Goal: Transaction & Acquisition: Purchase product/service

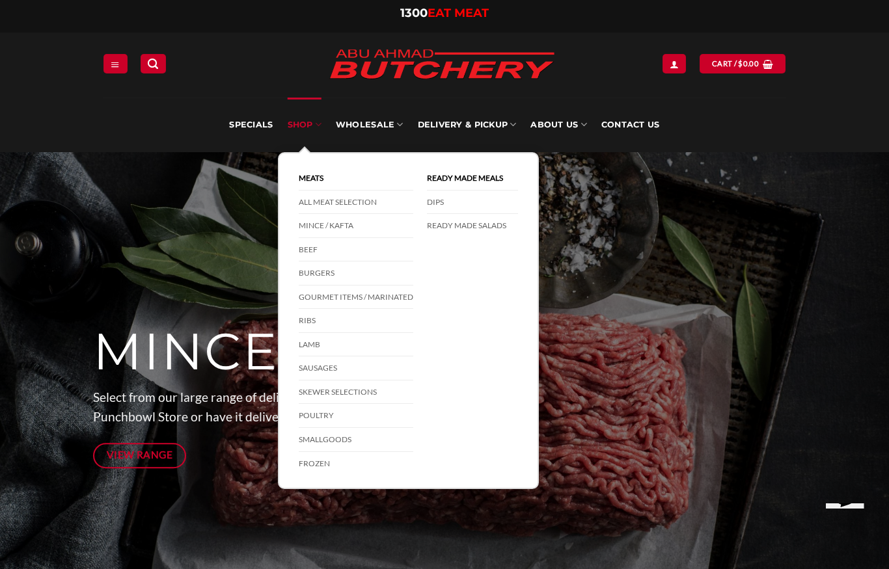
click at [314, 130] on link "SHOP" at bounding box center [305, 125] width 34 height 55
click at [726, 72] on link "Cart / $ 0.00" at bounding box center [743, 63] width 86 height 19
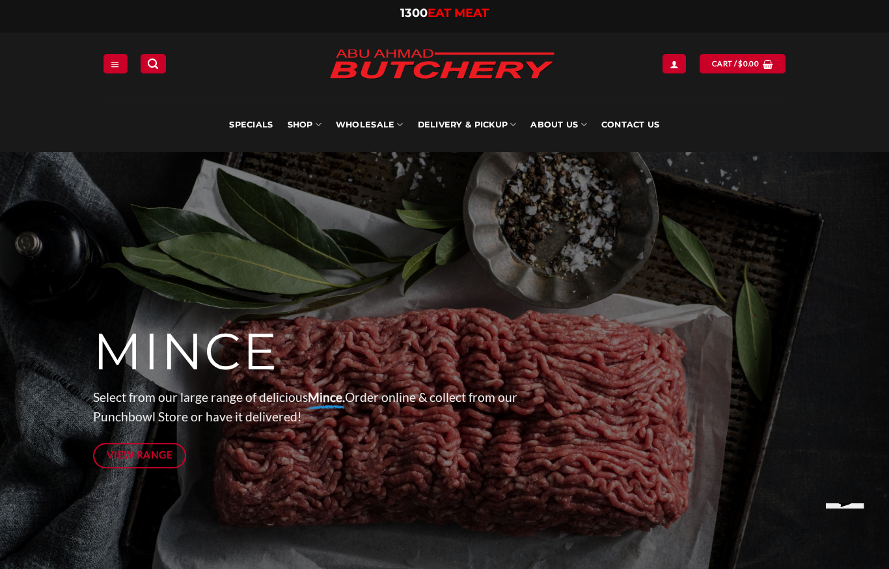
click at [657, 42] on div "**********" at bounding box center [444, 65] width 703 height 65
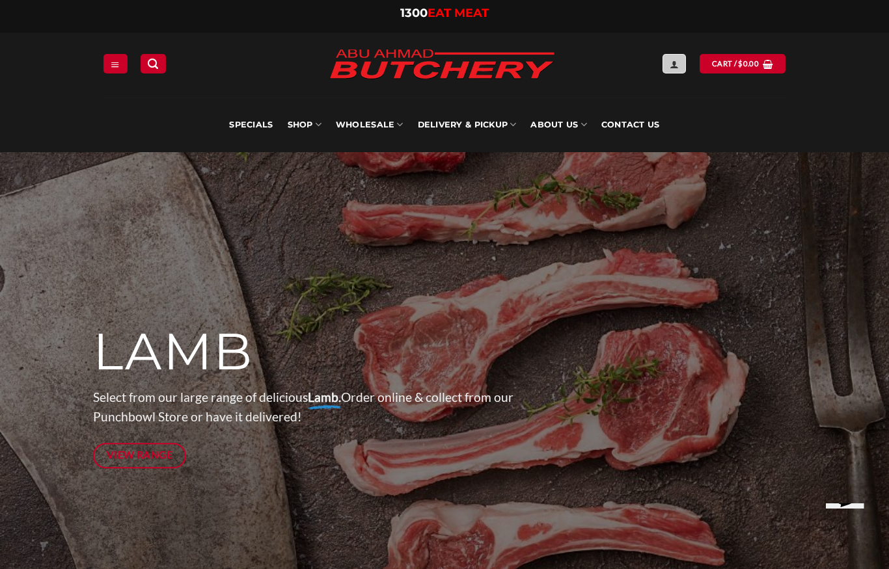
click at [672, 72] on link "Login" at bounding box center [674, 63] width 23 height 19
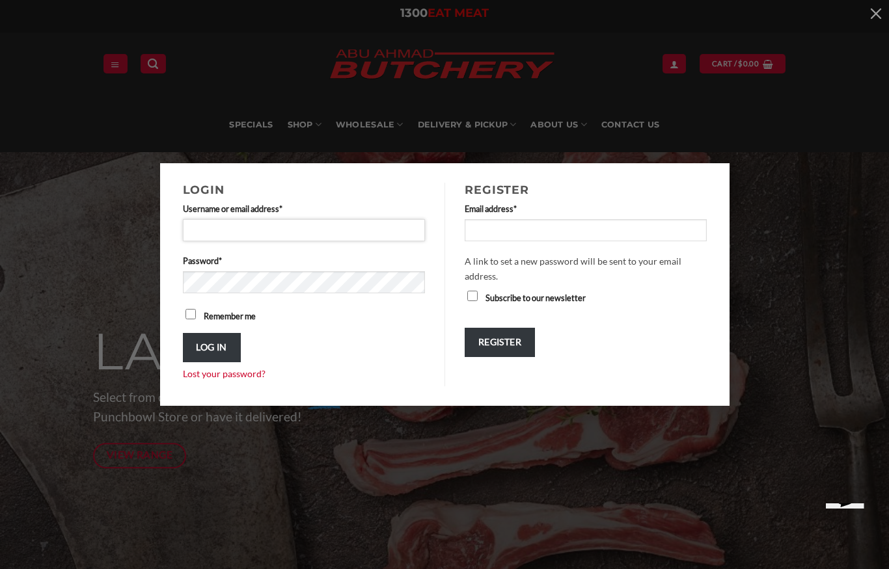
click at [346, 232] on input "Username or email address * Required" at bounding box center [304, 230] width 243 height 22
type input "**********"
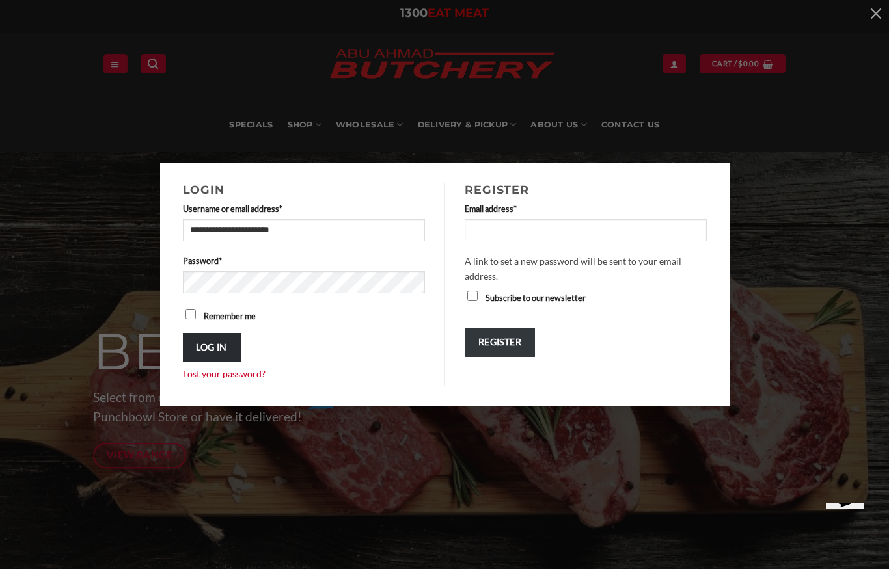
click at [230, 348] on button "Log in" at bounding box center [212, 347] width 58 height 29
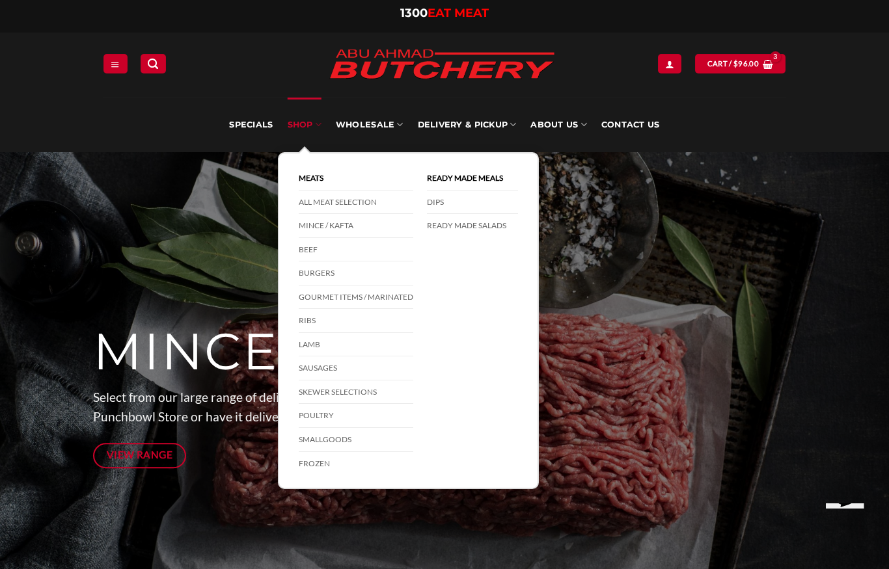
click at [314, 126] on link "SHOP" at bounding box center [305, 125] width 34 height 55
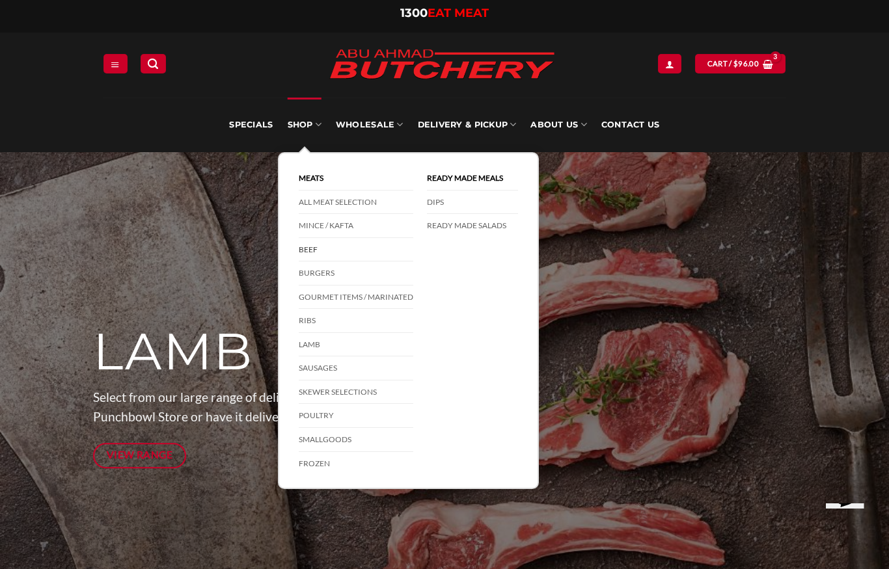
click at [348, 253] on link "Beef" at bounding box center [356, 250] width 115 height 24
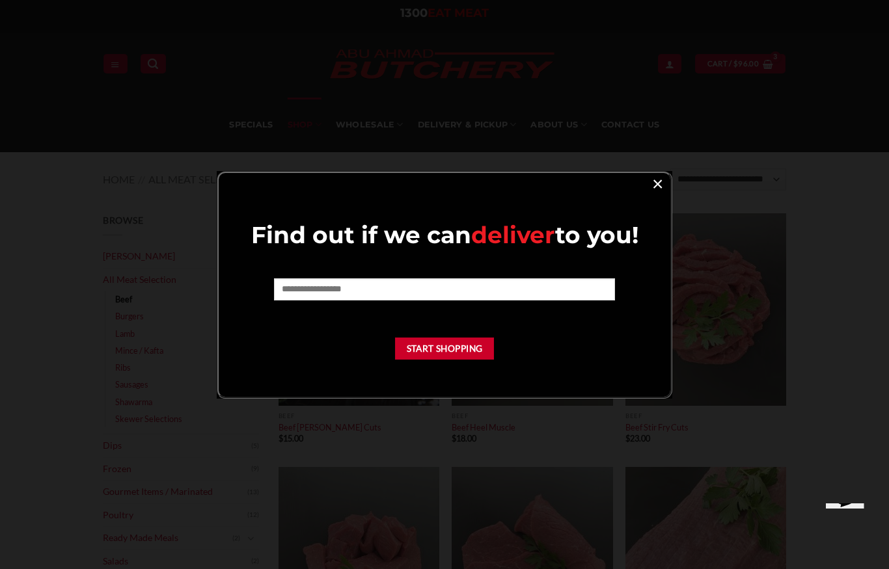
click at [653, 184] on link "×" at bounding box center [657, 183] width 19 height 18
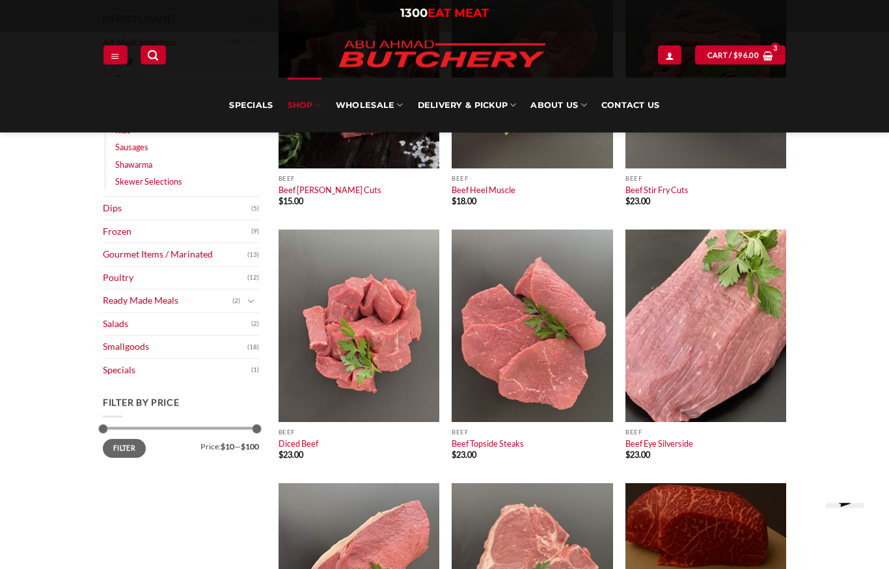
scroll to position [236, 0]
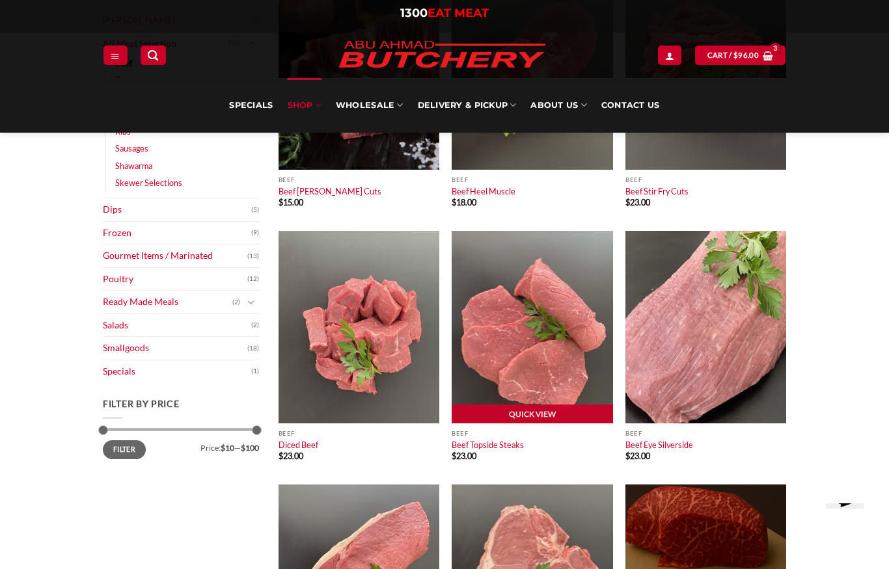
click at [543, 363] on img at bounding box center [532, 327] width 161 height 193
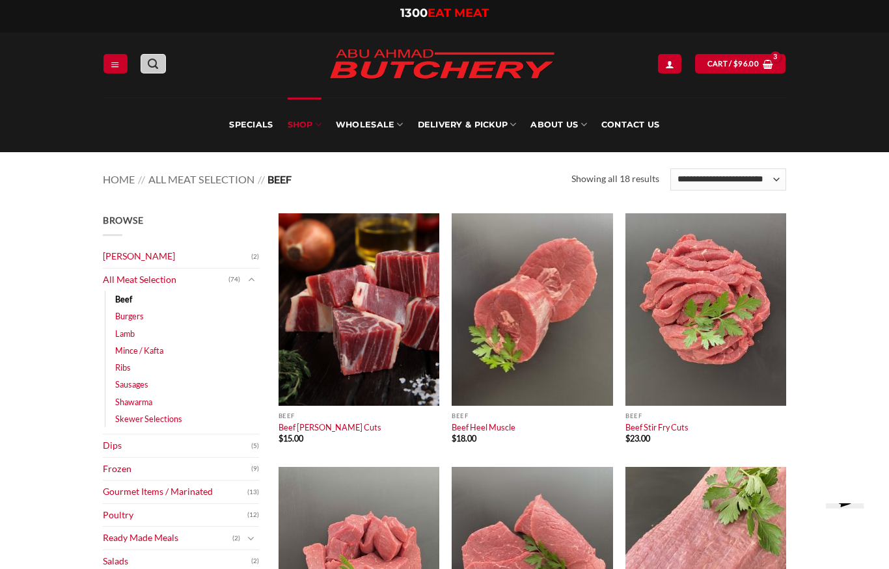
click at [161, 70] on link "Search" at bounding box center [153, 63] width 25 height 19
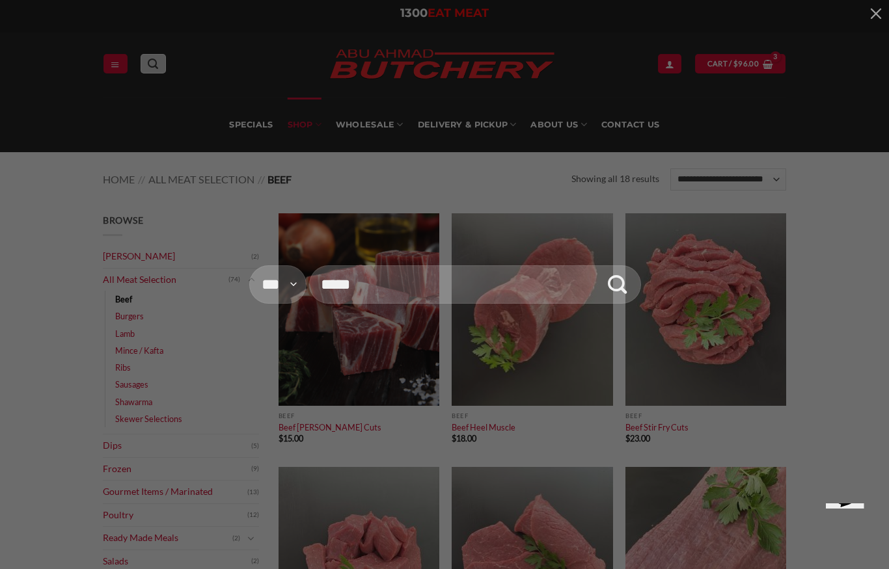
type input "*****"
click at [617, 284] on button "Submit" at bounding box center [617, 284] width 40 height 49
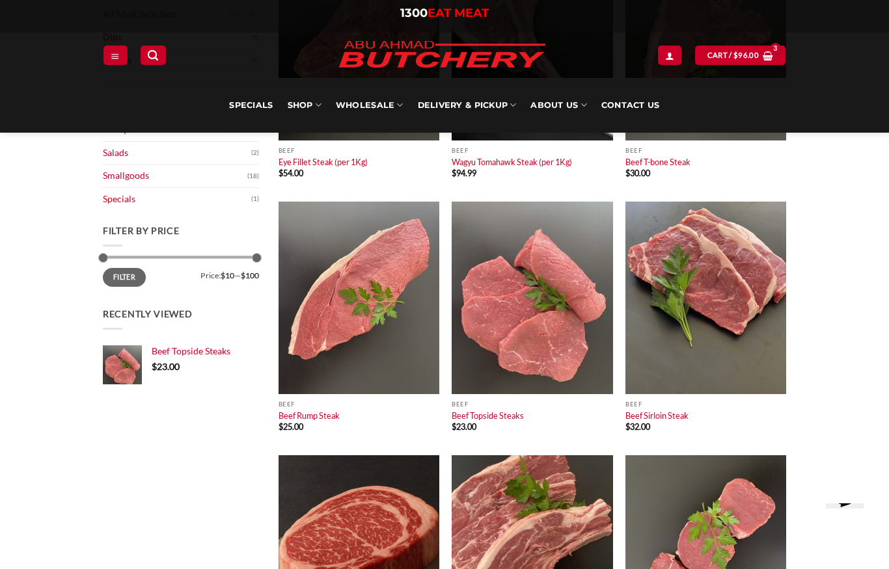
scroll to position [258, 0]
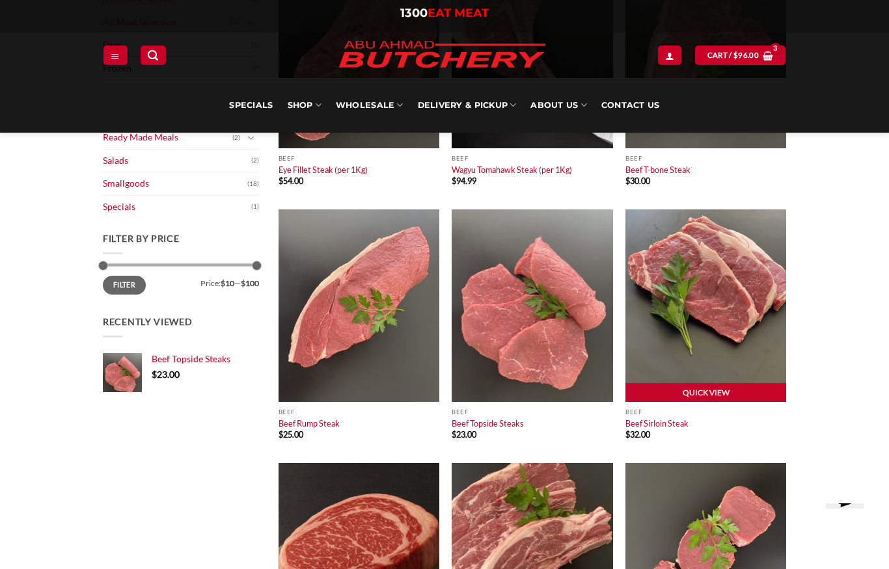
click at [730, 282] on img at bounding box center [705, 306] width 161 height 193
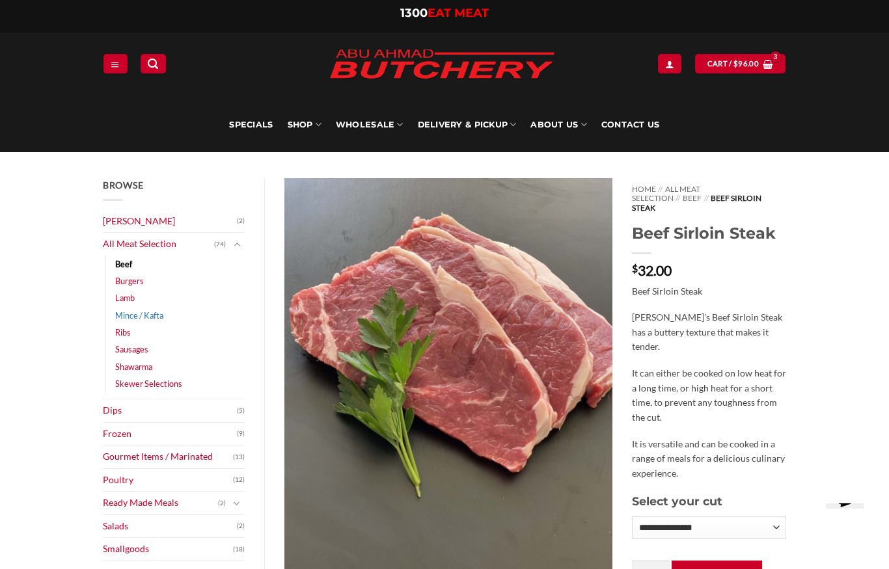
click at [133, 307] on link "Mince / Kafta" at bounding box center [139, 315] width 48 height 17
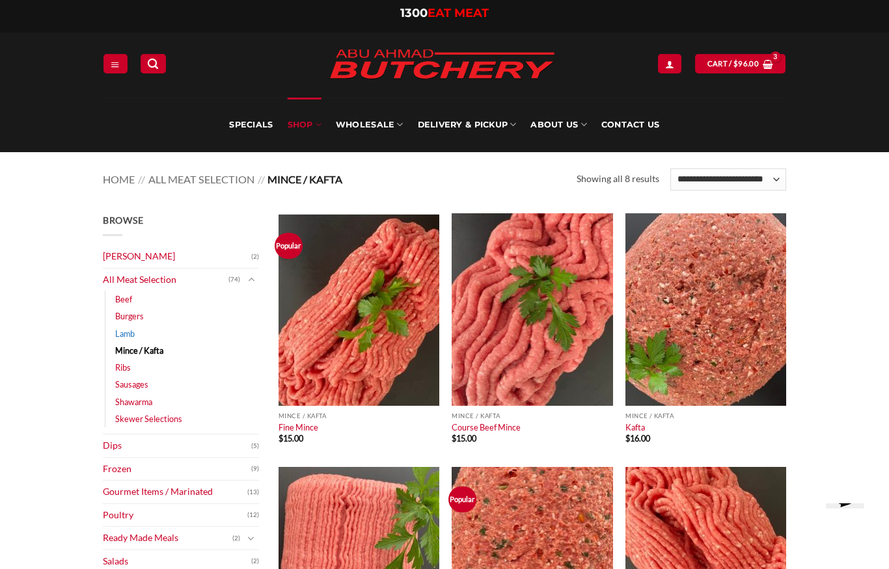
click at [132, 331] on link "Lamb" at bounding box center [125, 333] width 20 height 17
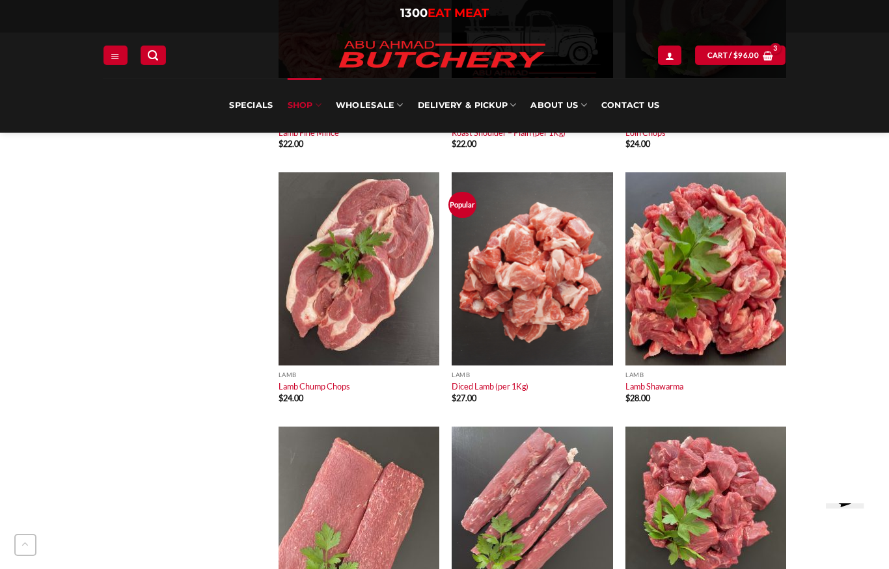
scroll to position [1085, 0]
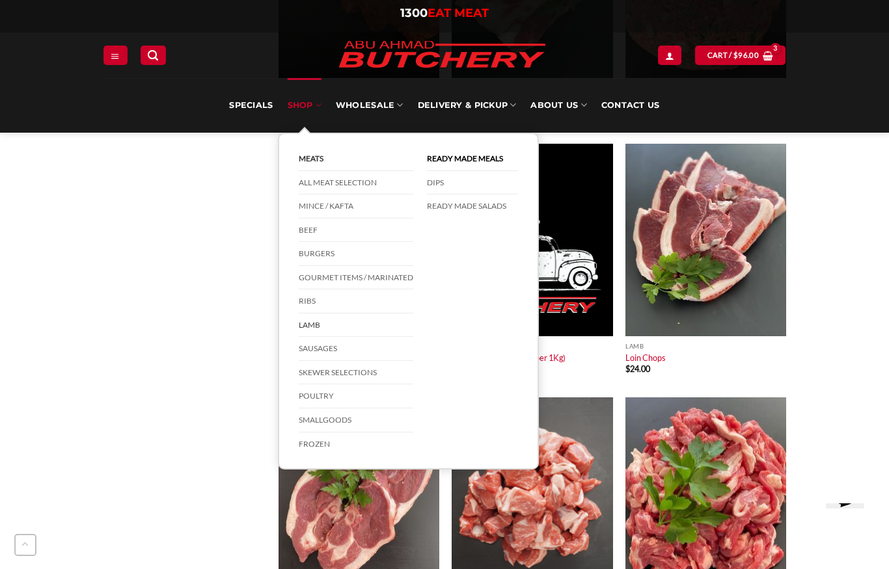
click at [313, 108] on link "SHOP" at bounding box center [305, 105] width 34 height 55
click at [314, 232] on link "Beef" at bounding box center [356, 231] width 115 height 24
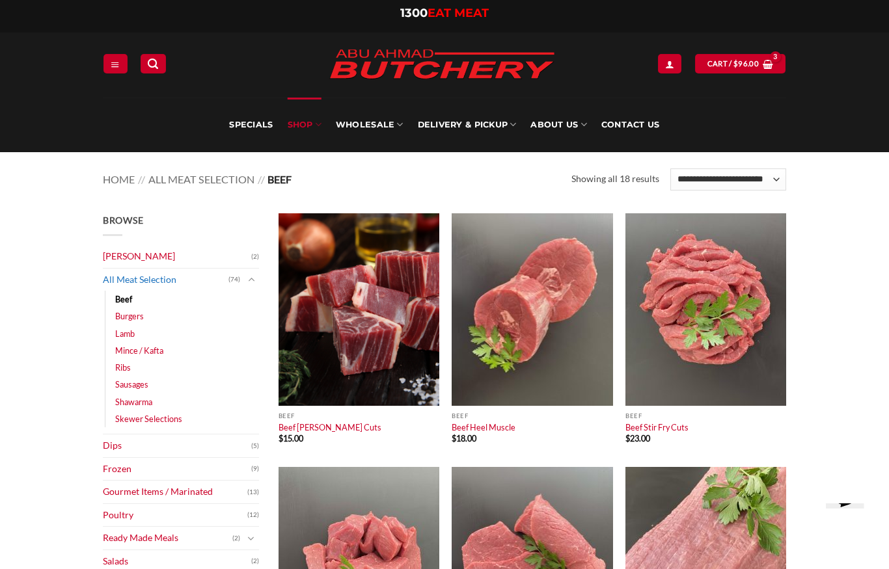
click at [171, 281] on link "All Meat Selection" at bounding box center [166, 280] width 126 height 23
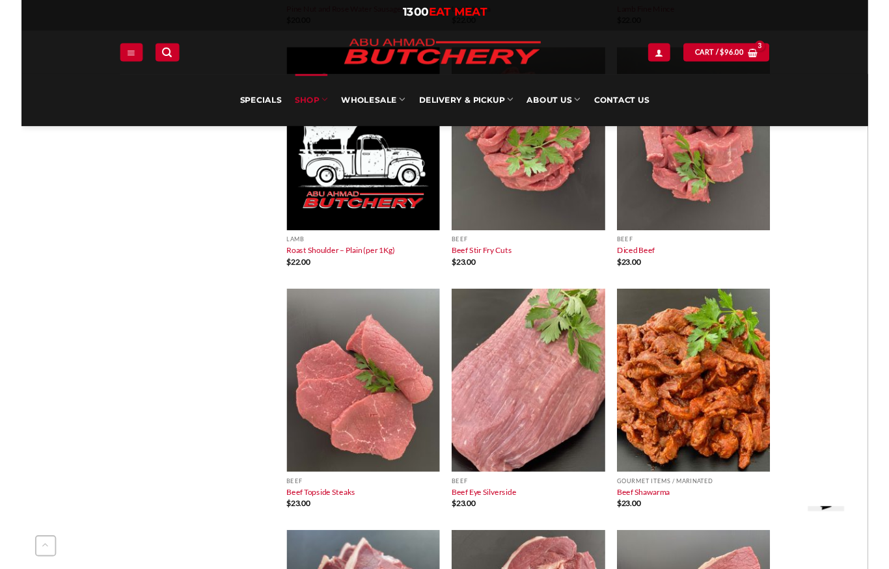
scroll to position [3511, 0]
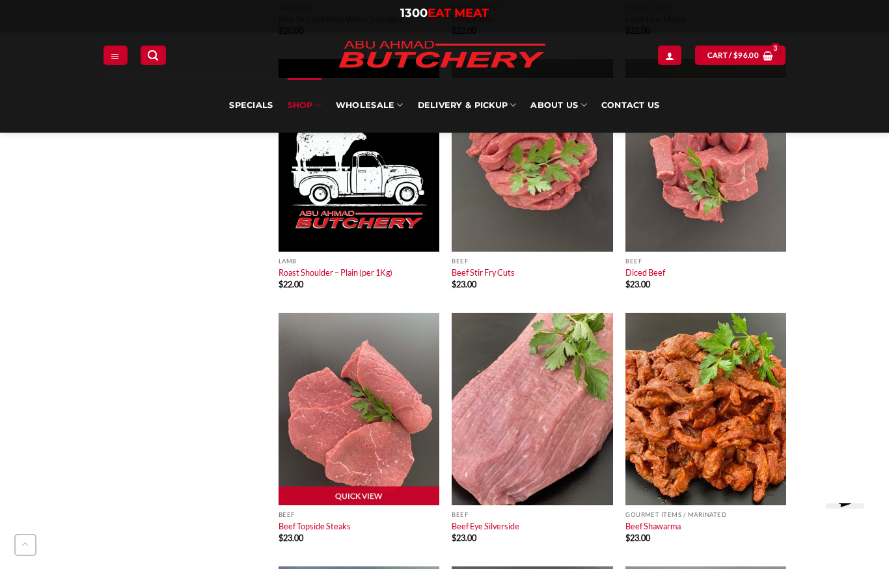
click at [377, 401] on img at bounding box center [359, 409] width 161 height 193
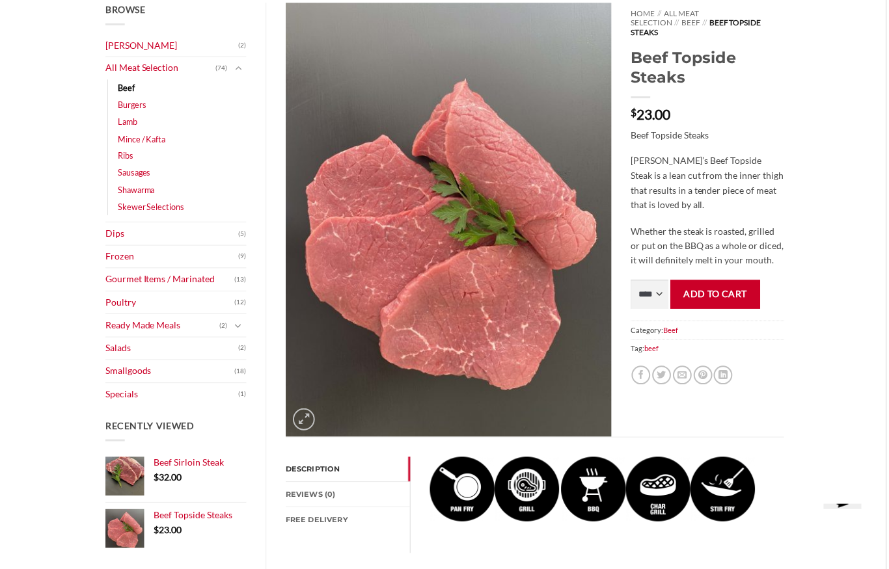
scroll to position [178, 0]
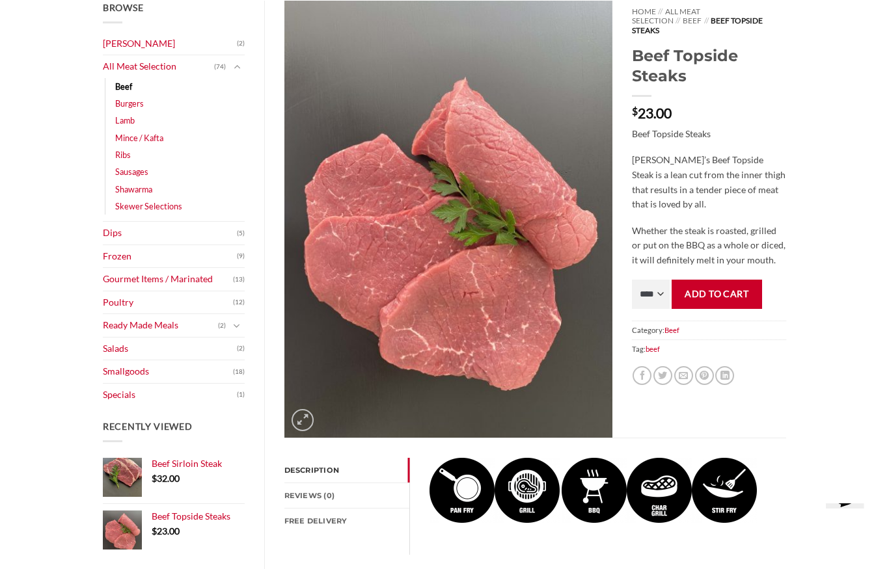
click at [656, 292] on select "**** * *** * *** * *** * *** * *** * *** * *** * *** * *** ** **** ** **** ** *…" at bounding box center [651, 294] width 38 height 29
select select "*"
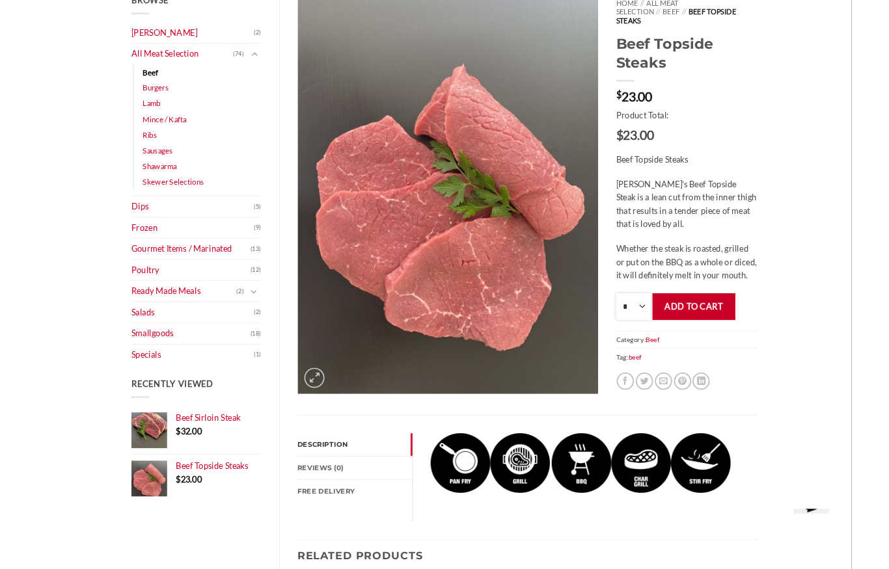
scroll to position [0, 0]
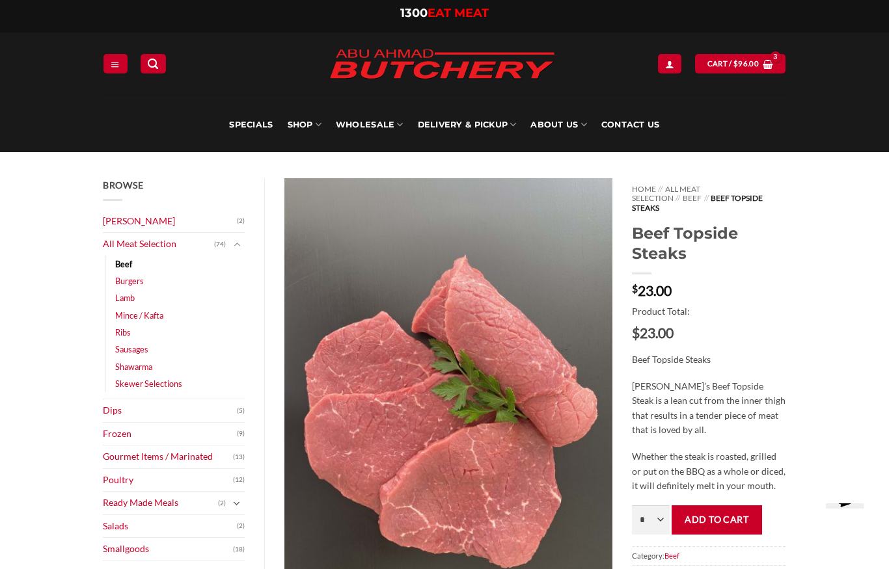
click at [238, 501] on icon "Toggle" at bounding box center [236, 504] width 7 height 13
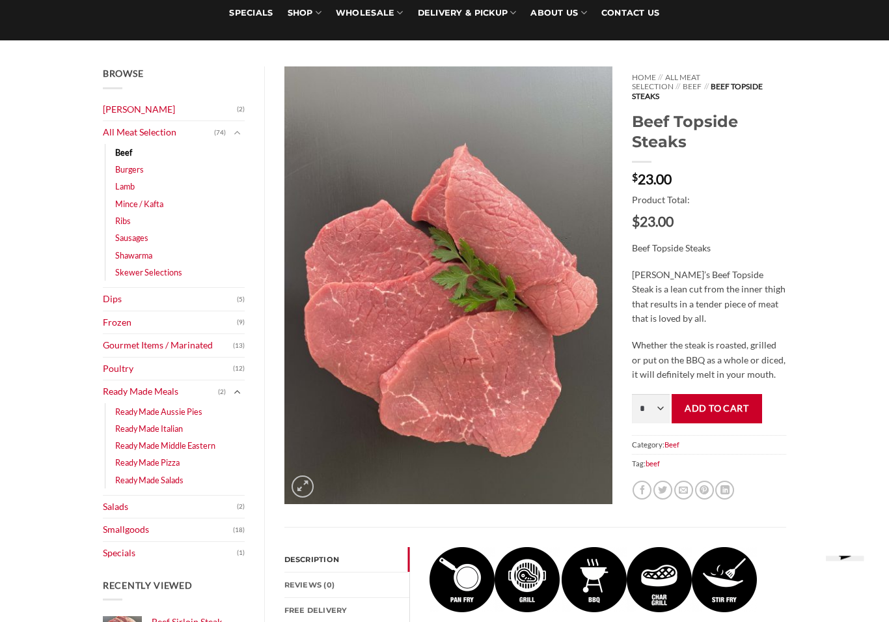
scroll to position [114, 0]
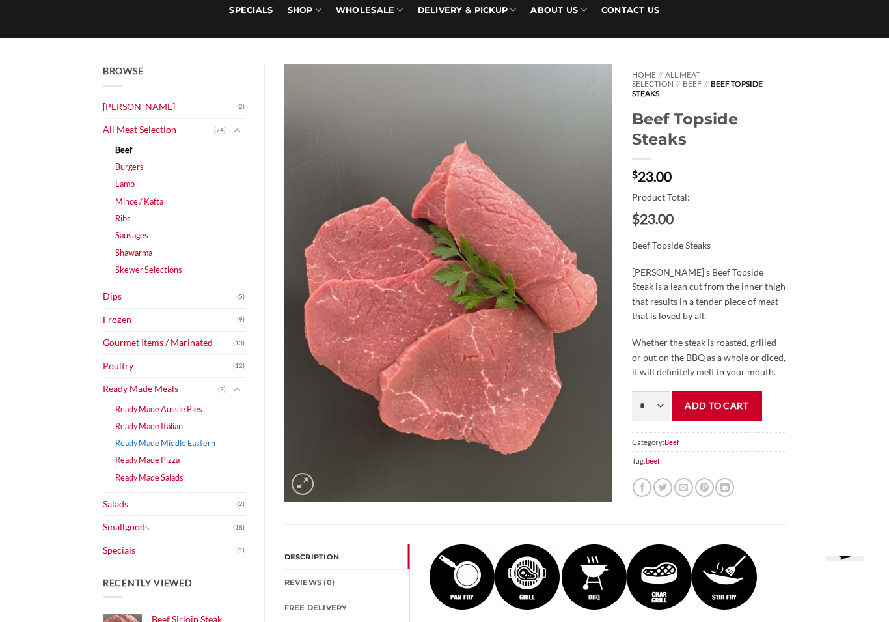
click at [206, 445] on link "Ready Made Middle Eastern" at bounding box center [165, 443] width 100 height 17
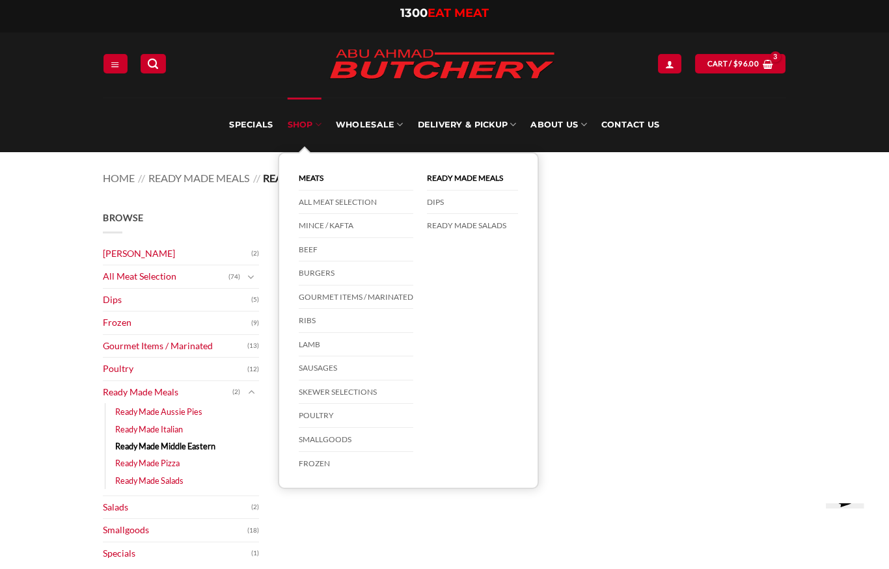
click at [318, 127] on icon at bounding box center [318, 124] width 7 height 12
click at [372, 208] on link "All Meat Selection" at bounding box center [356, 203] width 115 height 24
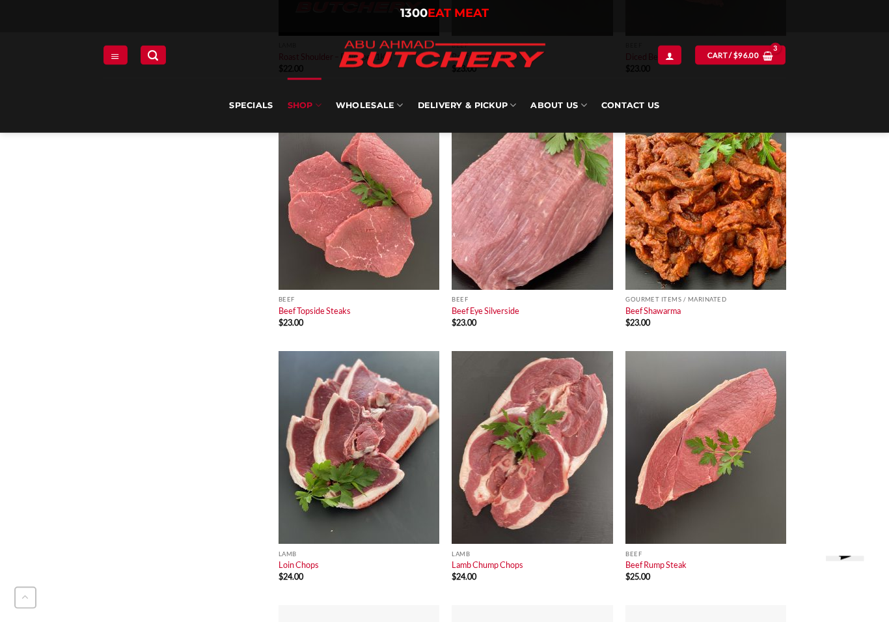
scroll to position [3727, 0]
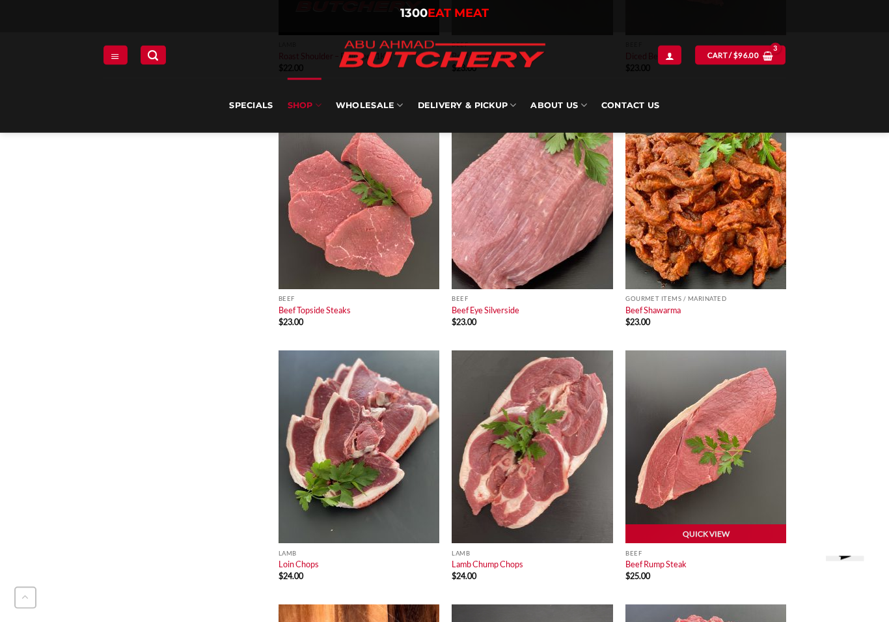
click at [758, 495] on img at bounding box center [705, 447] width 161 height 193
